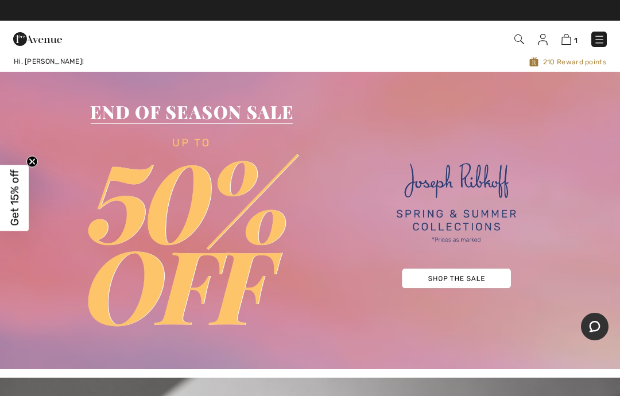
click at [545, 38] on img at bounding box center [543, 39] width 10 height 11
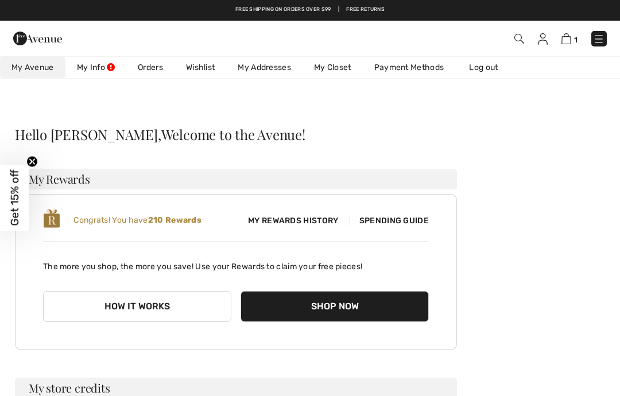
click at [94, 70] on link "My Info" at bounding box center [95, 67] width 61 height 21
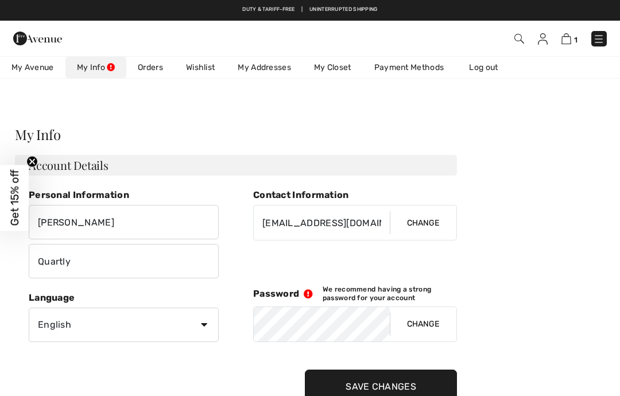
click at [149, 77] on link "Orders" at bounding box center [150, 67] width 48 height 21
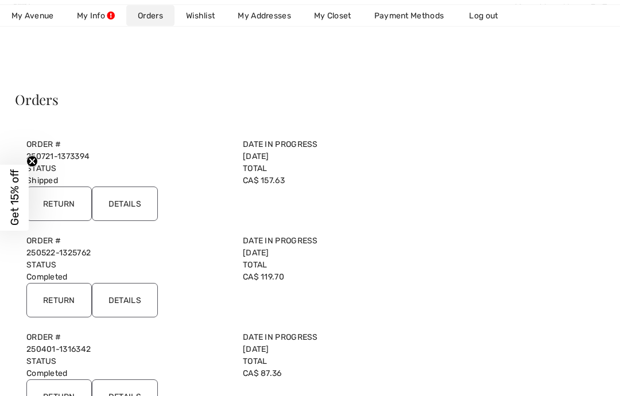
scroll to position [36, 0]
click at [71, 208] on input "Return" at bounding box center [58, 203] width 65 height 34
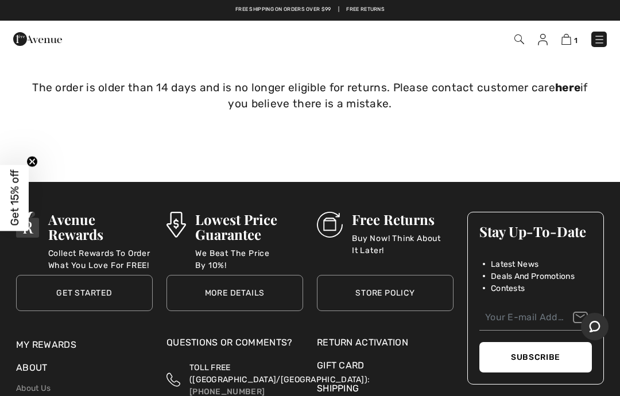
click at [571, 41] on img at bounding box center [566, 39] width 10 height 11
click at [571, 38] on img at bounding box center [566, 39] width 10 height 11
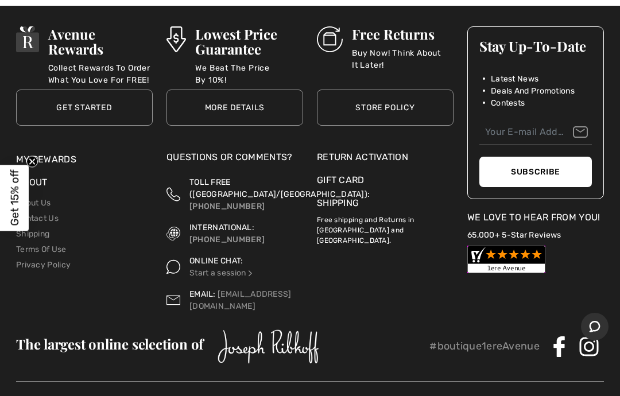
scroll to position [187, 0]
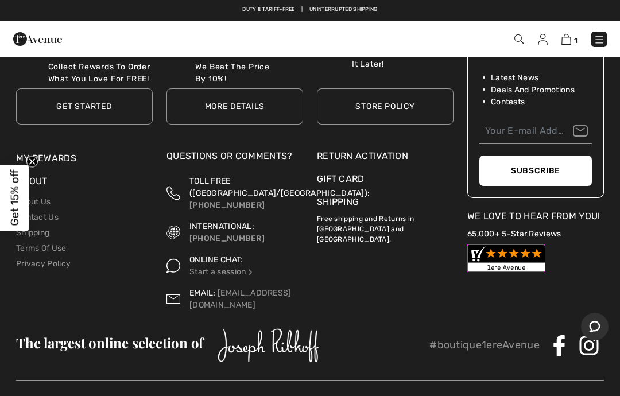
click at [91, 80] on p "Collect Rewards To Order What You Love For FREE!" at bounding box center [100, 72] width 104 height 23
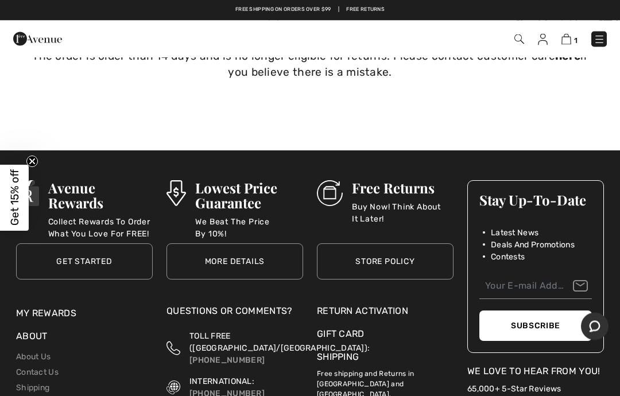
scroll to position [0, 0]
